Goal: Use online tool/utility: Utilize a website feature to perform a specific function

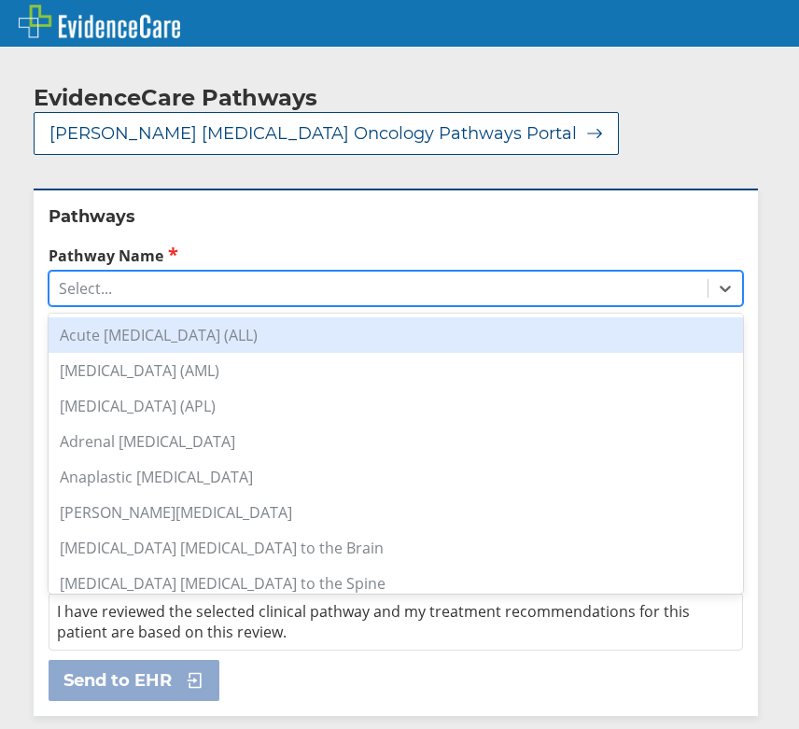
click at [318, 293] on div "Select..." at bounding box center [378, 289] width 658 height 32
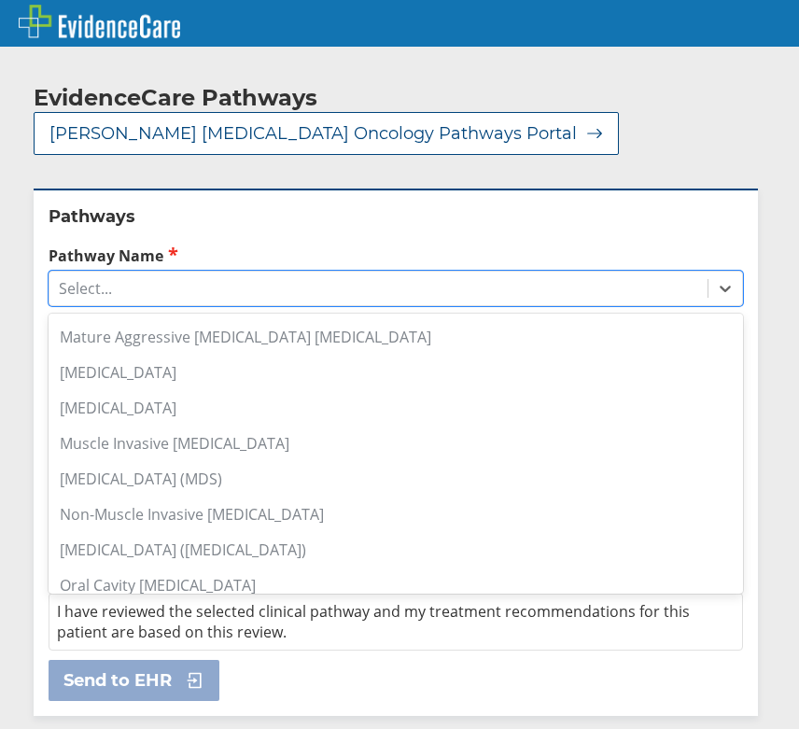
scroll to position [1121, 0]
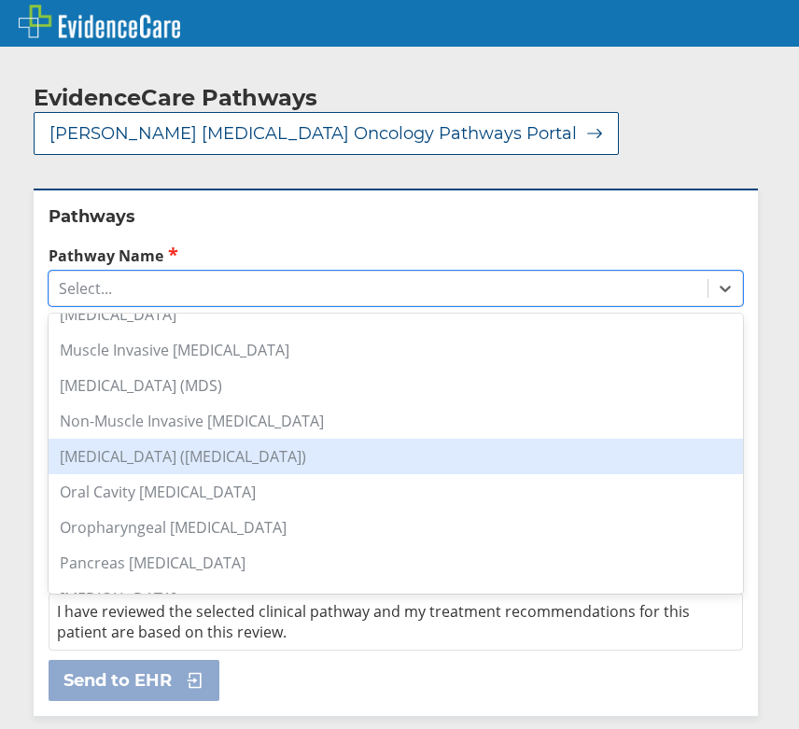
click at [280, 458] on div "[MEDICAL_DATA] ([MEDICAL_DATA])" at bounding box center [396, 456] width 695 height 35
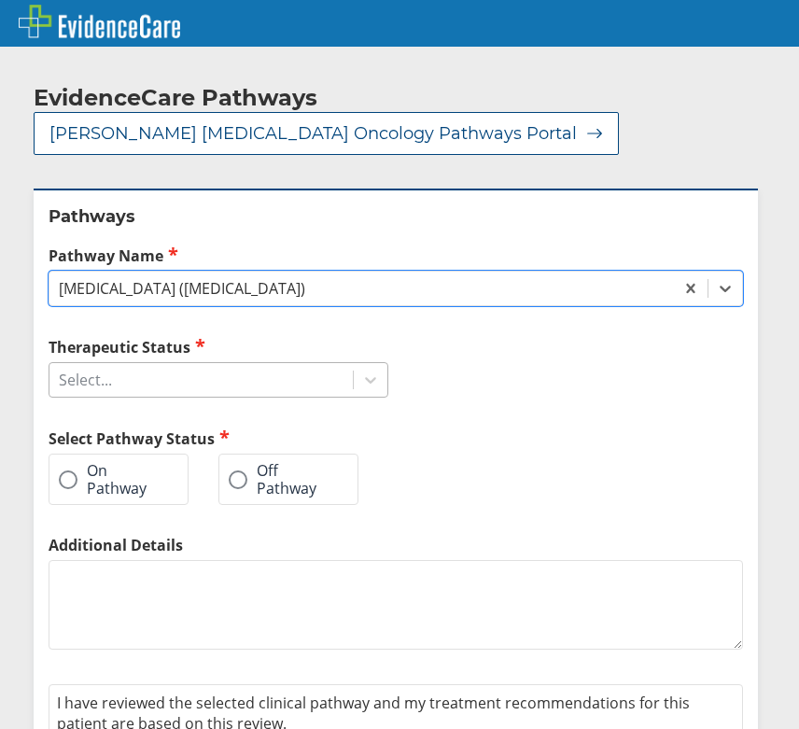
click at [281, 371] on div "Select..." at bounding box center [201, 380] width 304 height 32
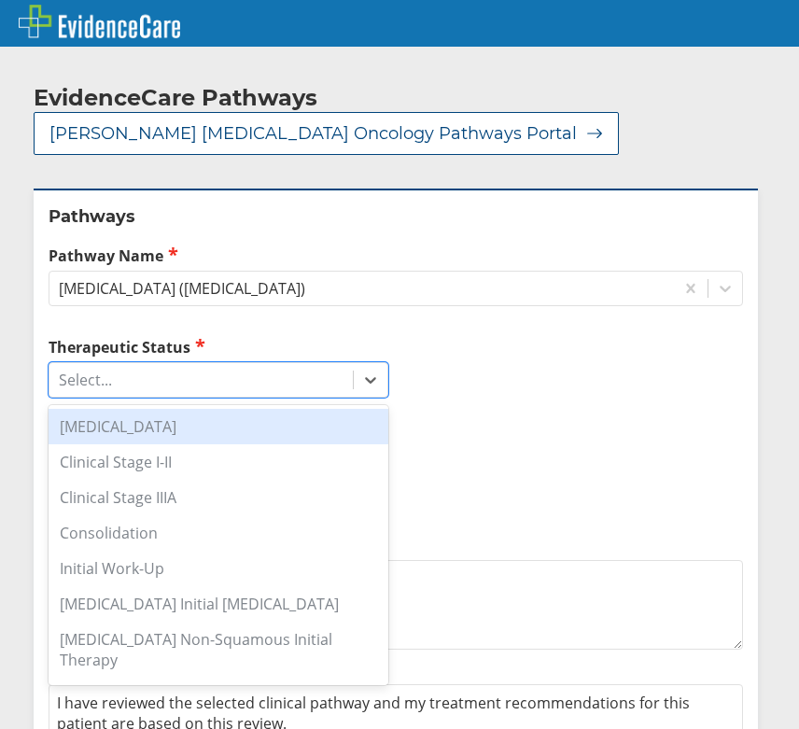
click at [281, 422] on div "[MEDICAL_DATA]" at bounding box center [219, 426] width 340 height 35
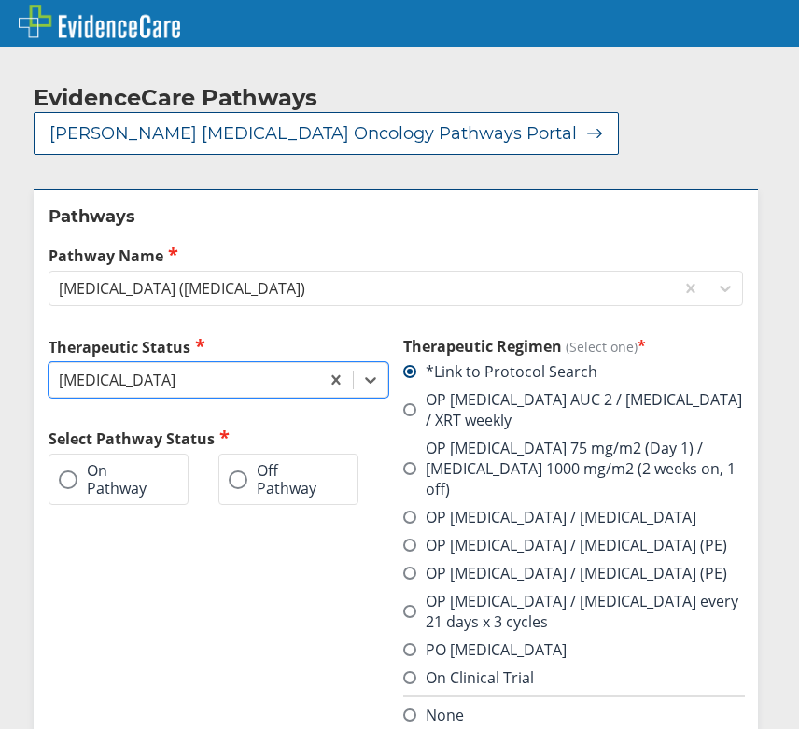
scroll to position [93, 0]
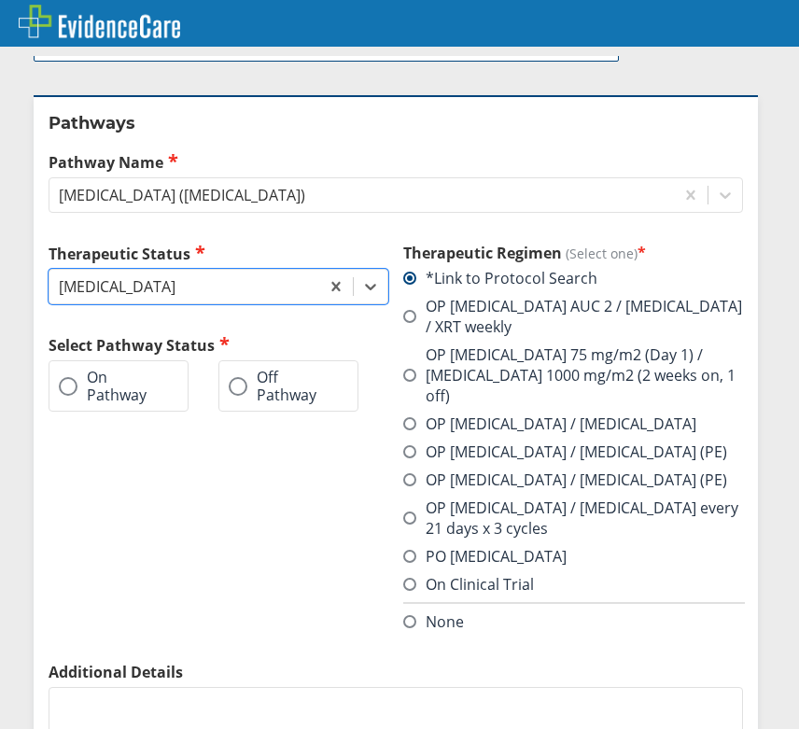
click at [70, 386] on span at bounding box center [68, 386] width 19 height 19
click at [0, 0] on input "On Pathway" at bounding box center [0, 0] width 0 height 0
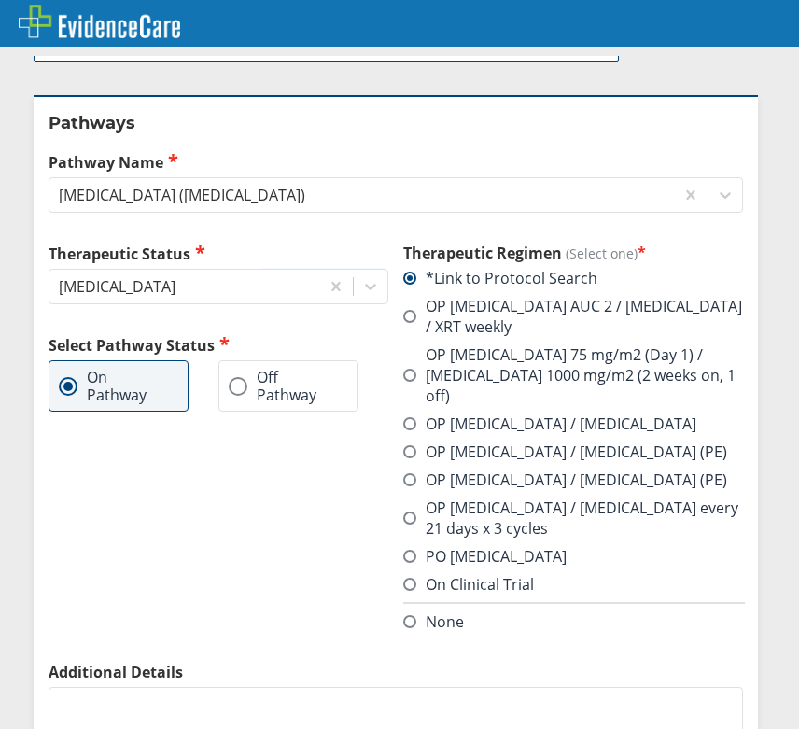
click at [406, 615] on span at bounding box center [409, 621] width 13 height 13
click at [0, 0] on input "None" at bounding box center [0, 0] width 0 height 0
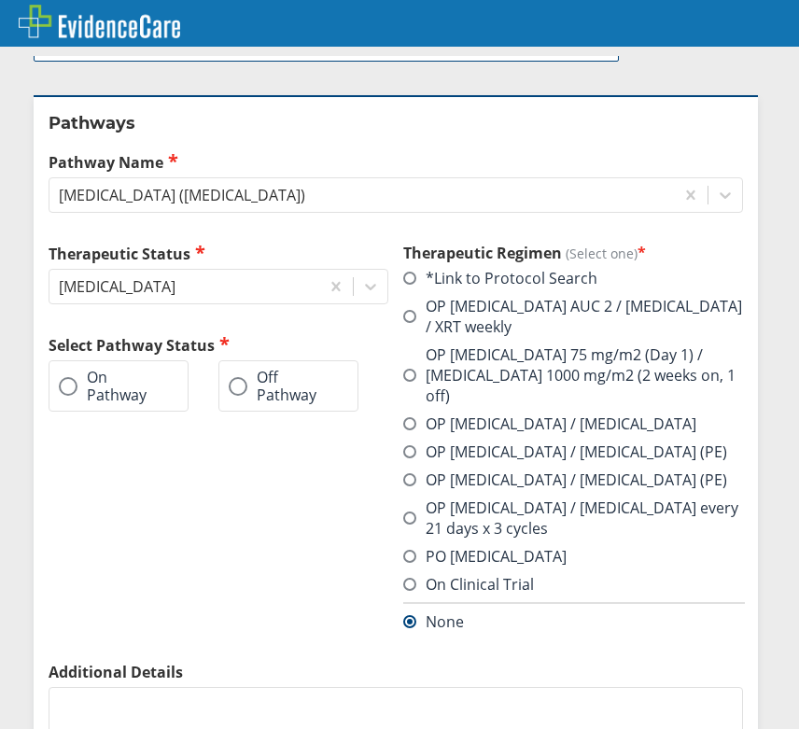
click at [35, 383] on div "Pathways Pathway Name [MEDICAL_DATA] ([MEDICAL_DATA]) Therapeutic Status [MEDIC…" at bounding box center [396, 514] width 725 height 839
click at [80, 389] on label "On Pathway" at bounding box center [109, 386] width 101 height 35
click at [0, 0] on input "On Pathway" at bounding box center [0, 0] width 0 height 0
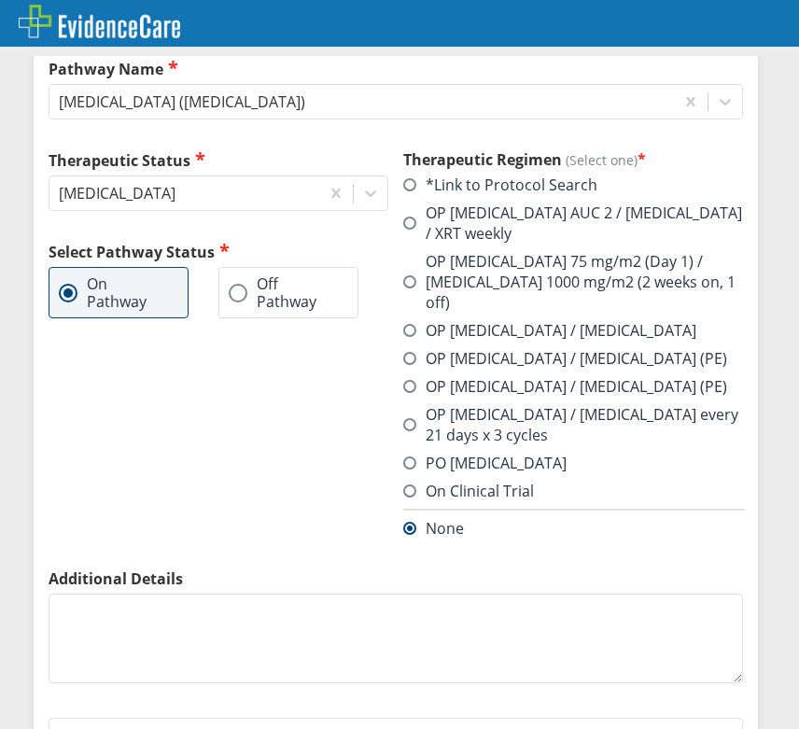
scroll to position [287, 0]
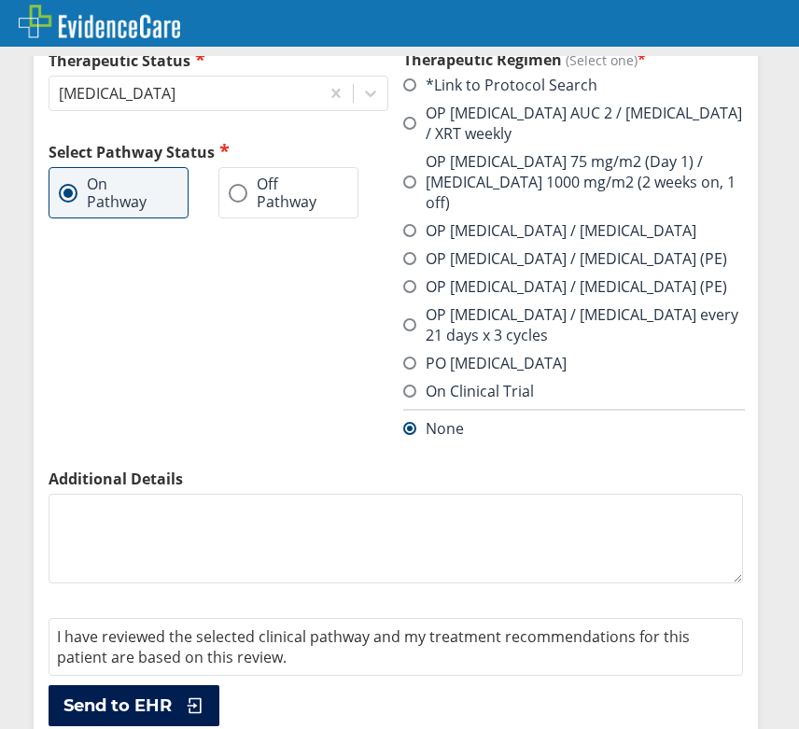
click at [150, 686] on button "Send to EHR" at bounding box center [134, 706] width 171 height 41
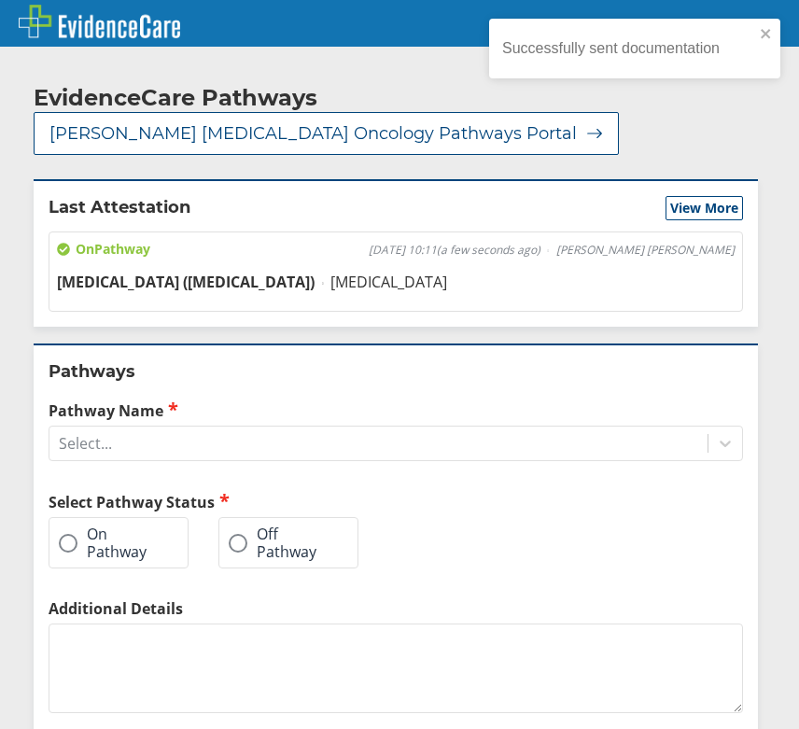
click at [757, 35] on div "Successfully sent documentation" at bounding box center [628, 49] width 263 height 28
